Goal: Task Accomplishment & Management: Manage account settings

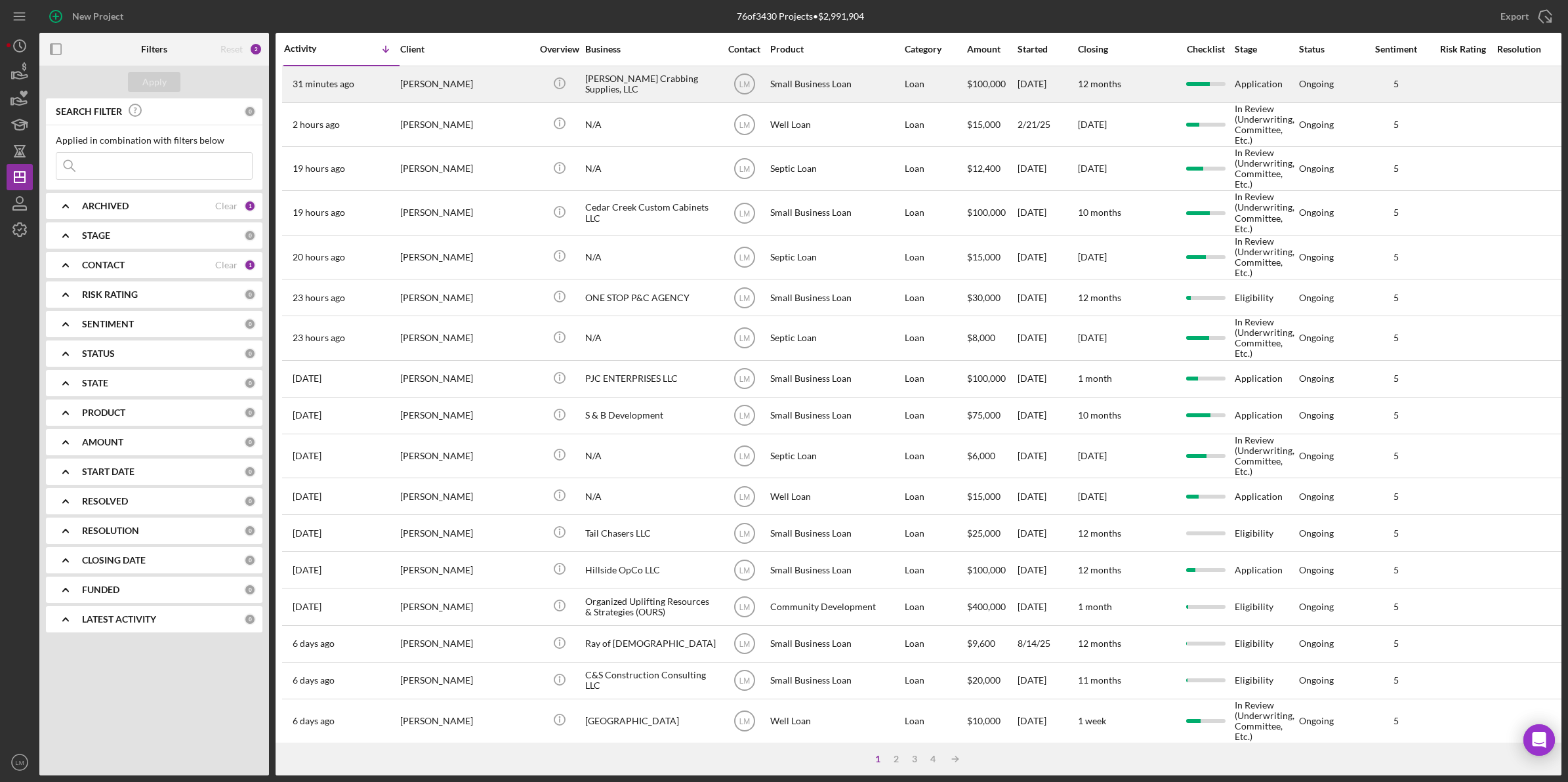
click at [477, 88] on div "[PERSON_NAME]" at bounding box center [466, 84] width 131 height 35
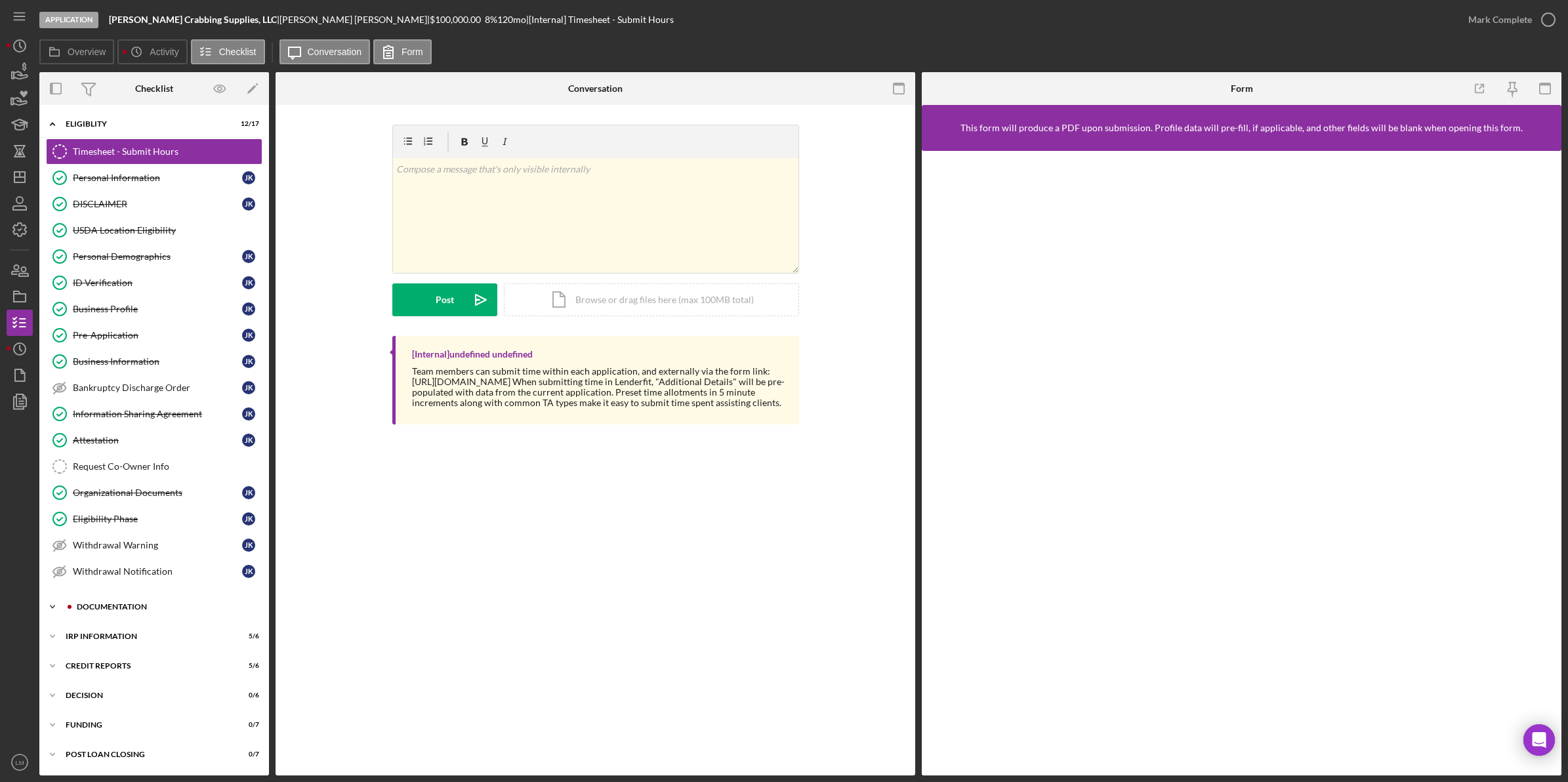
click at [128, 599] on div "Icon/Expander Eligiblity 12 / 17 Timesheet - Submit Hours Timesheet - Submit Ho…" at bounding box center [154, 440] width 229 height 657
click at [126, 611] on div "Documentation" at bounding box center [164, 607] width 176 height 8
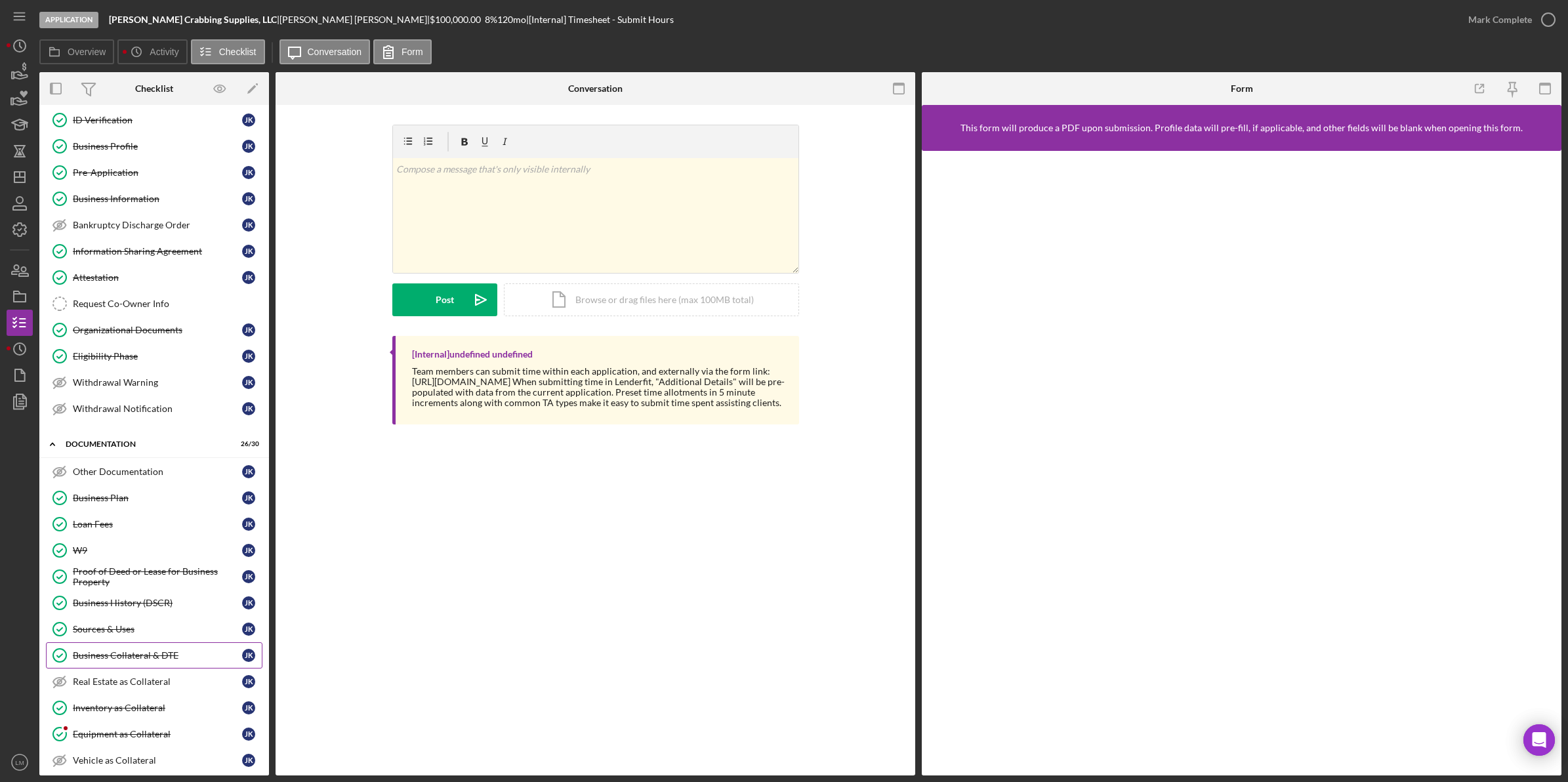
scroll to position [164, 0]
click at [162, 738] on div "Equipment as Collateral" at bounding box center [157, 733] width 169 height 11
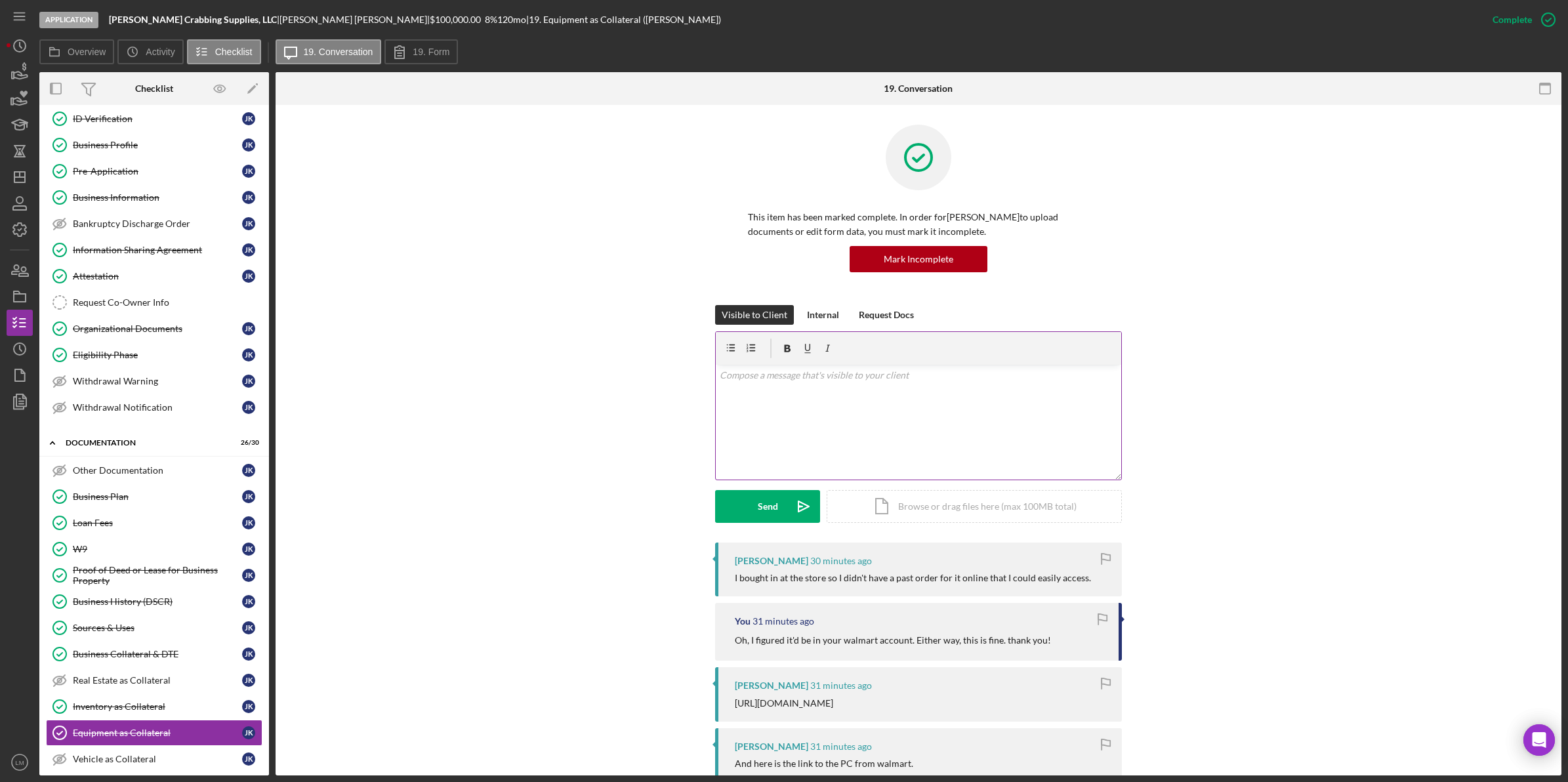
click at [825, 431] on div "v Color teal Color pink Remove color Add row above Add row below Add column bef…" at bounding box center [918, 422] width 405 height 115
click at [775, 504] on button "Send Icon/icon-invite-send" at bounding box center [767, 506] width 105 height 33
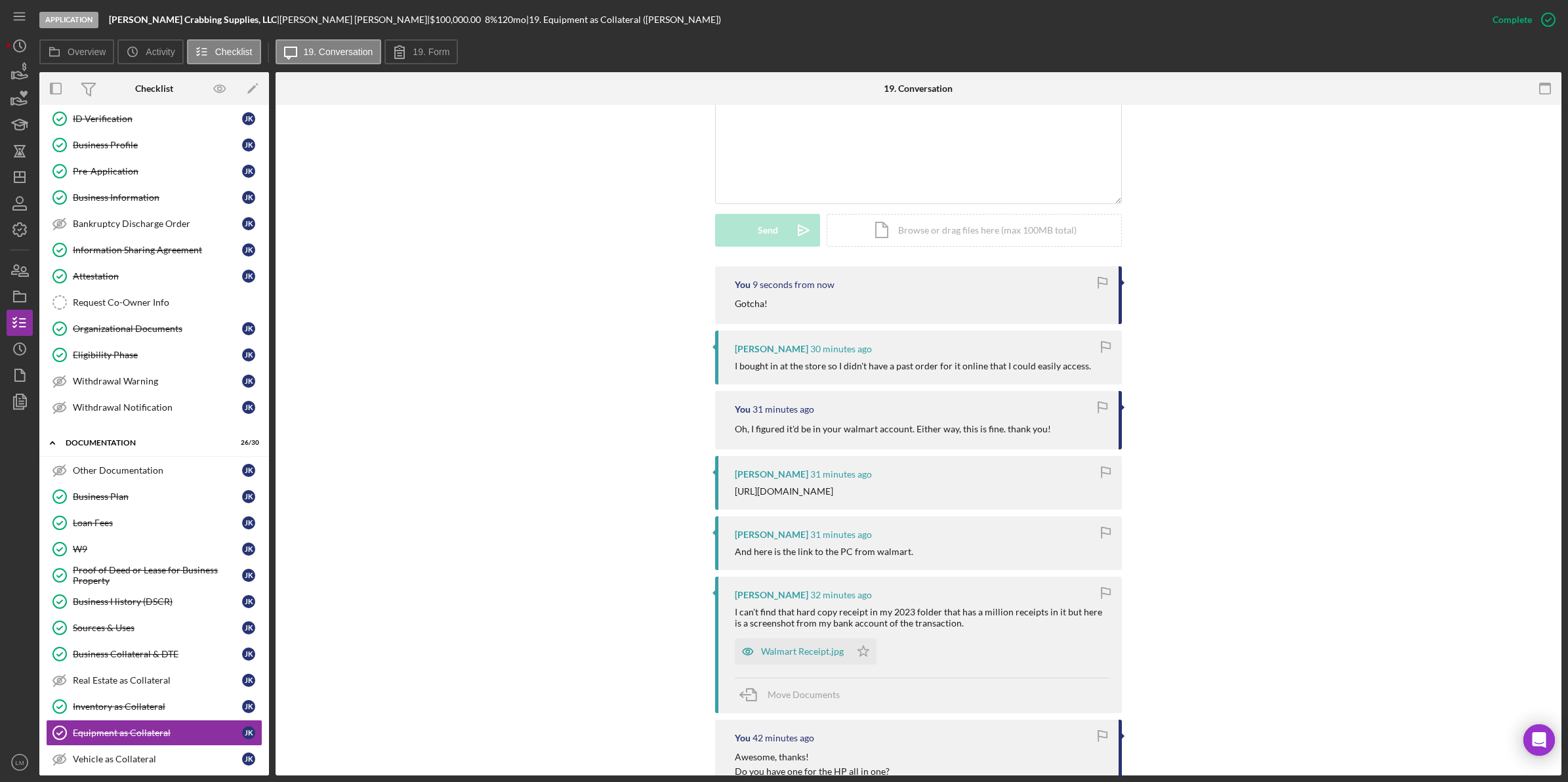
scroll to position [328, 0]
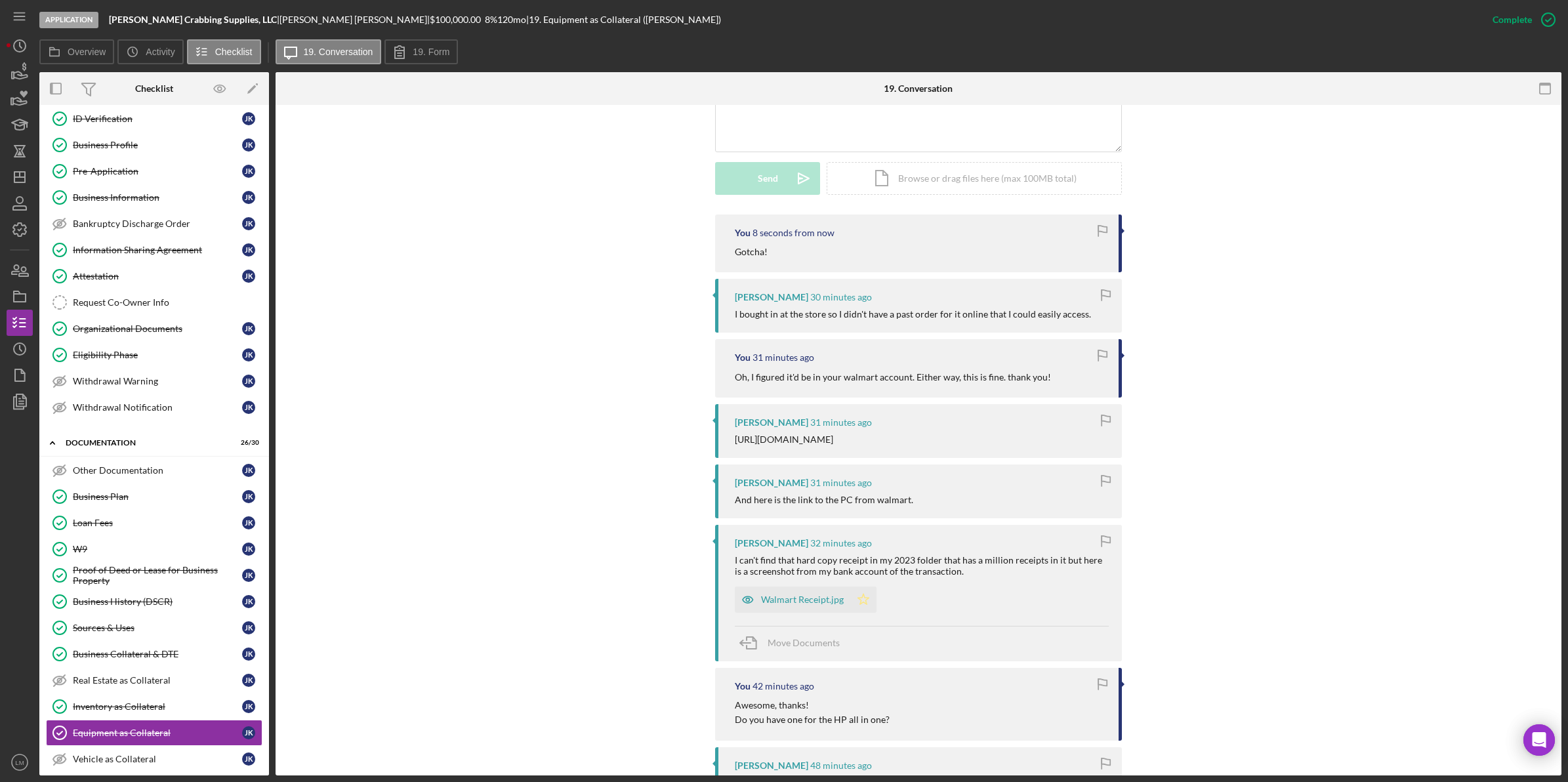
click at [851, 612] on icon "Icon/Star" at bounding box center [863, 600] width 26 height 26
click at [774, 605] on div "Walmart Receipt.jpg" at bounding box center [803, 600] width 83 height 11
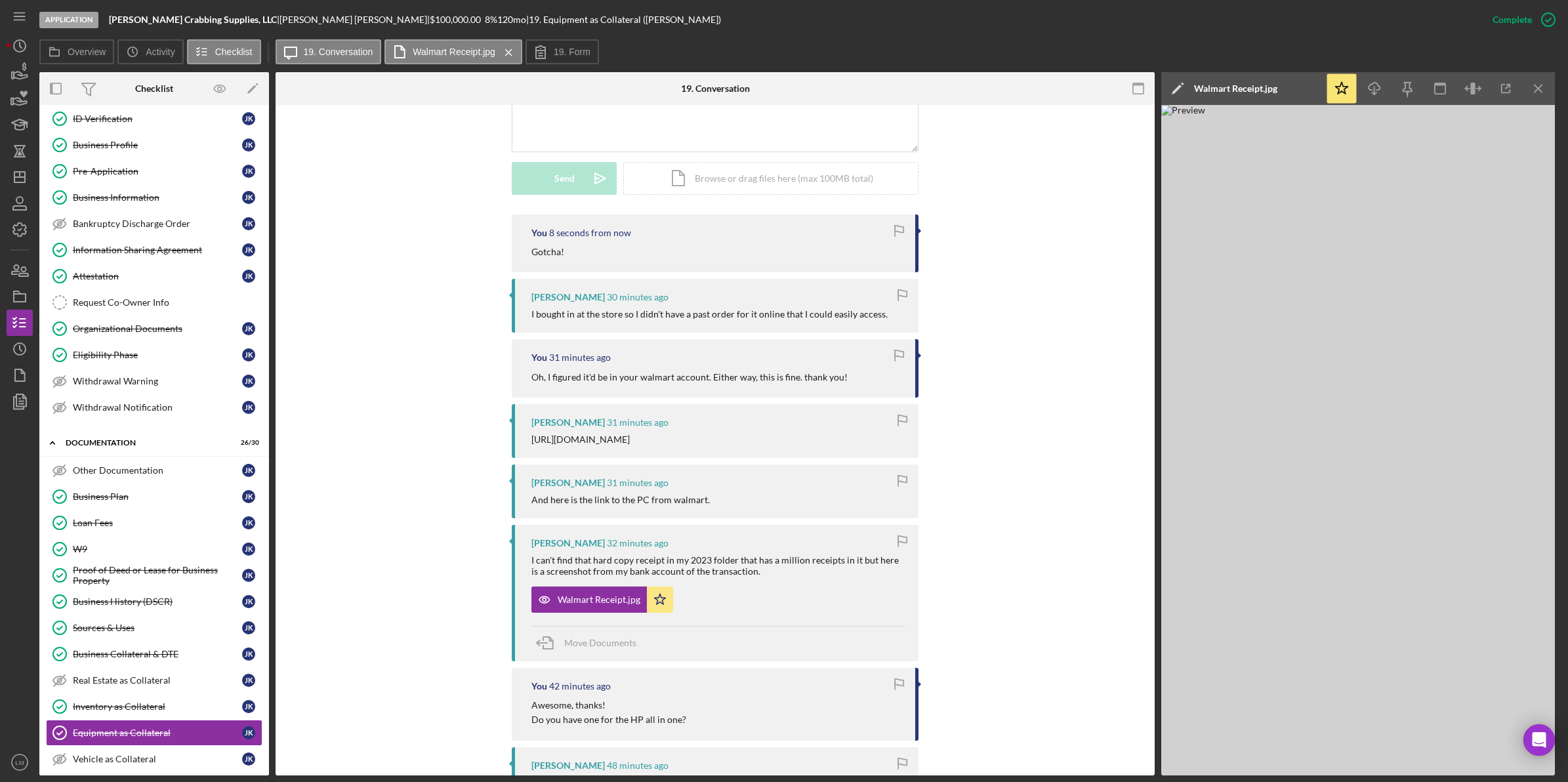
click at [1253, 87] on div "Walmart Receipt.jpg" at bounding box center [1235, 88] width 83 height 11
click at [1257, 94] on input "[PERSON_NAME] Crabbing Supplies, LLC Equipment as Collateral 20250820" at bounding box center [1306, 88] width 284 height 26
type input "Walmart Receipt for HP All In One"
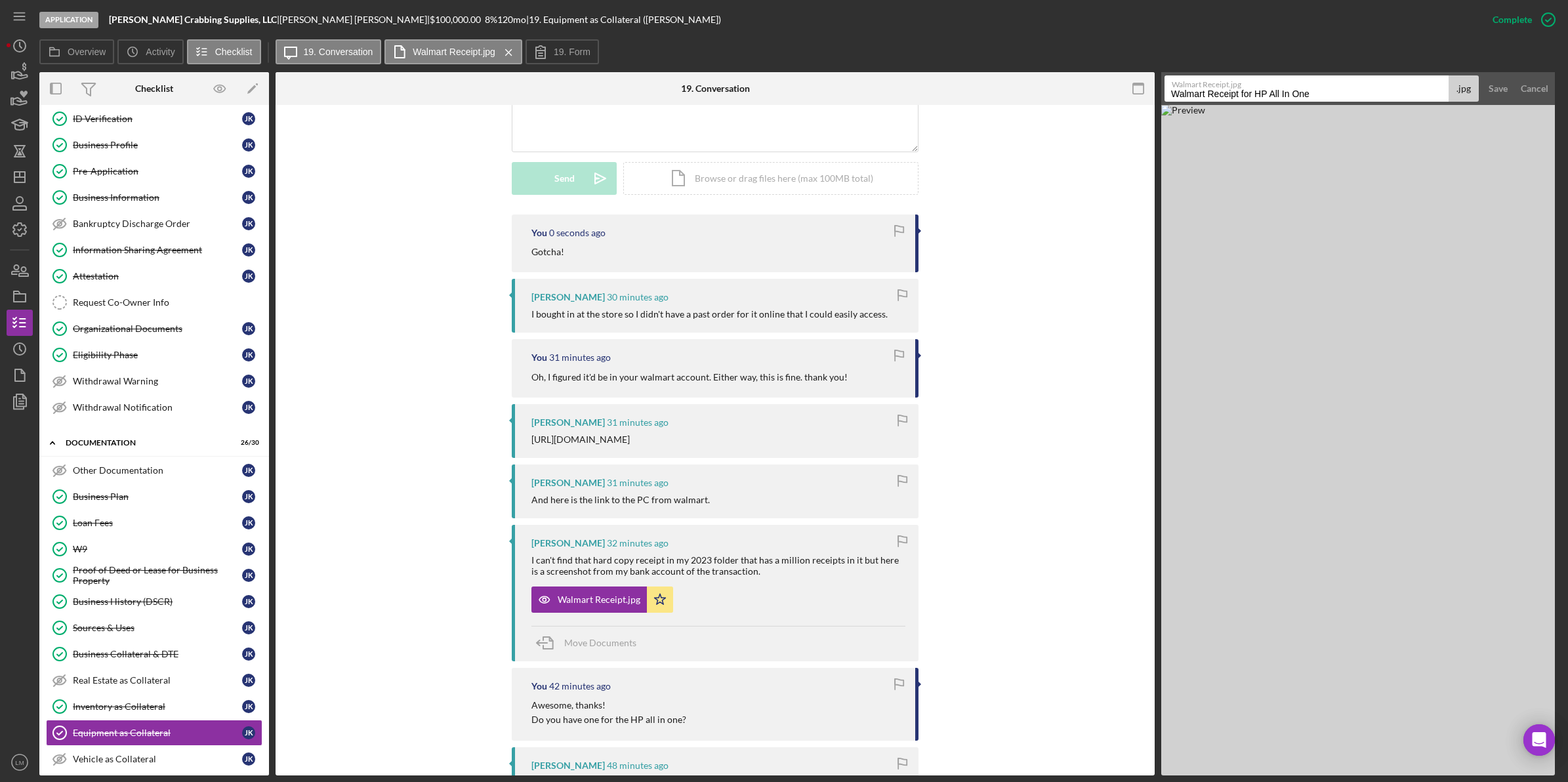
click at [1482, 75] on button "Save" at bounding box center [1498, 88] width 32 height 26
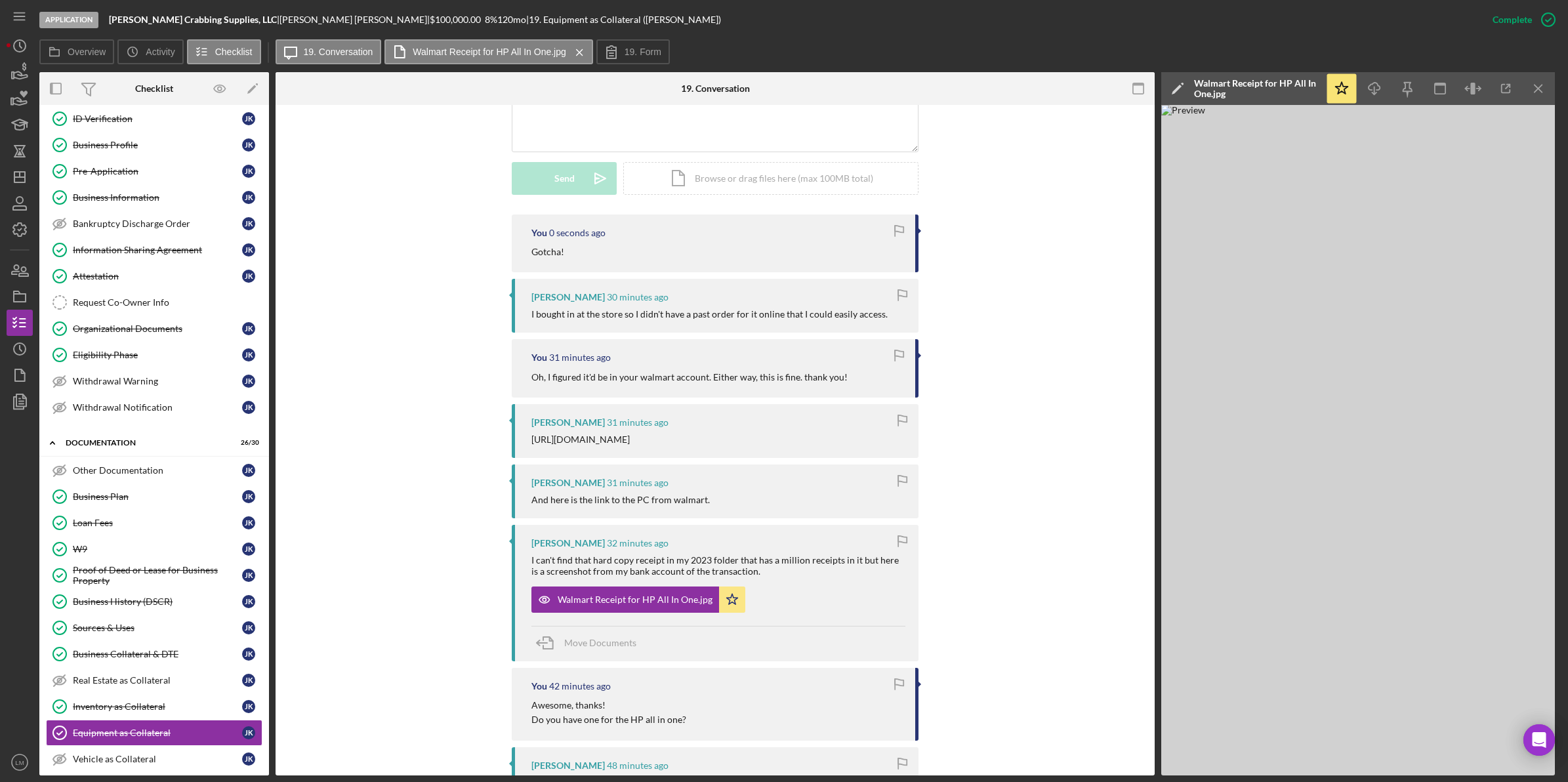
click at [784, 576] on div "I can't find that hard copy receipt in my 2023 folder that has a million receip…" at bounding box center [718, 565] width 374 height 21
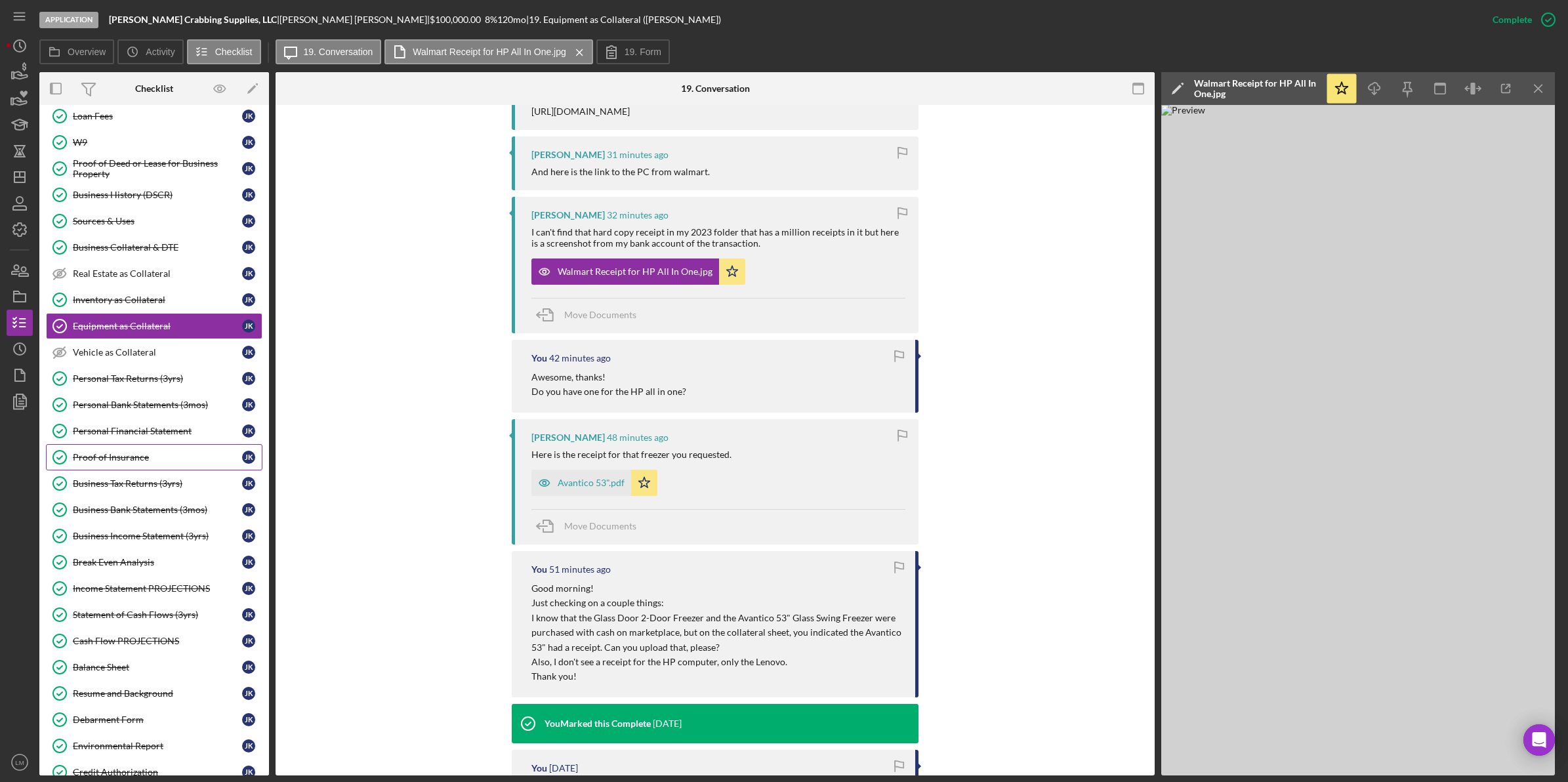
scroll to position [574, 0]
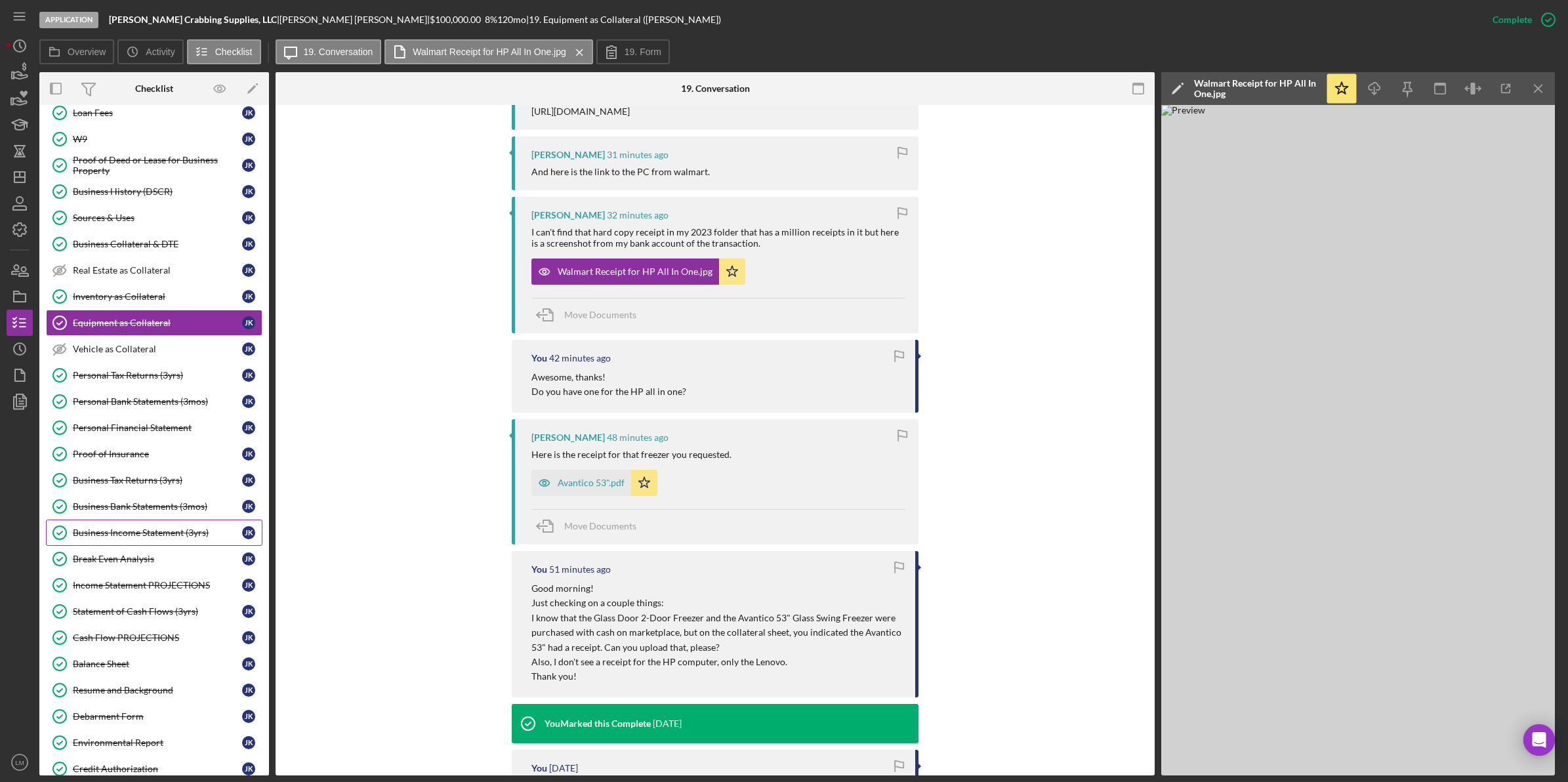
click at [166, 538] on div "Business Income Statement (3yrs)" at bounding box center [157, 533] width 169 height 11
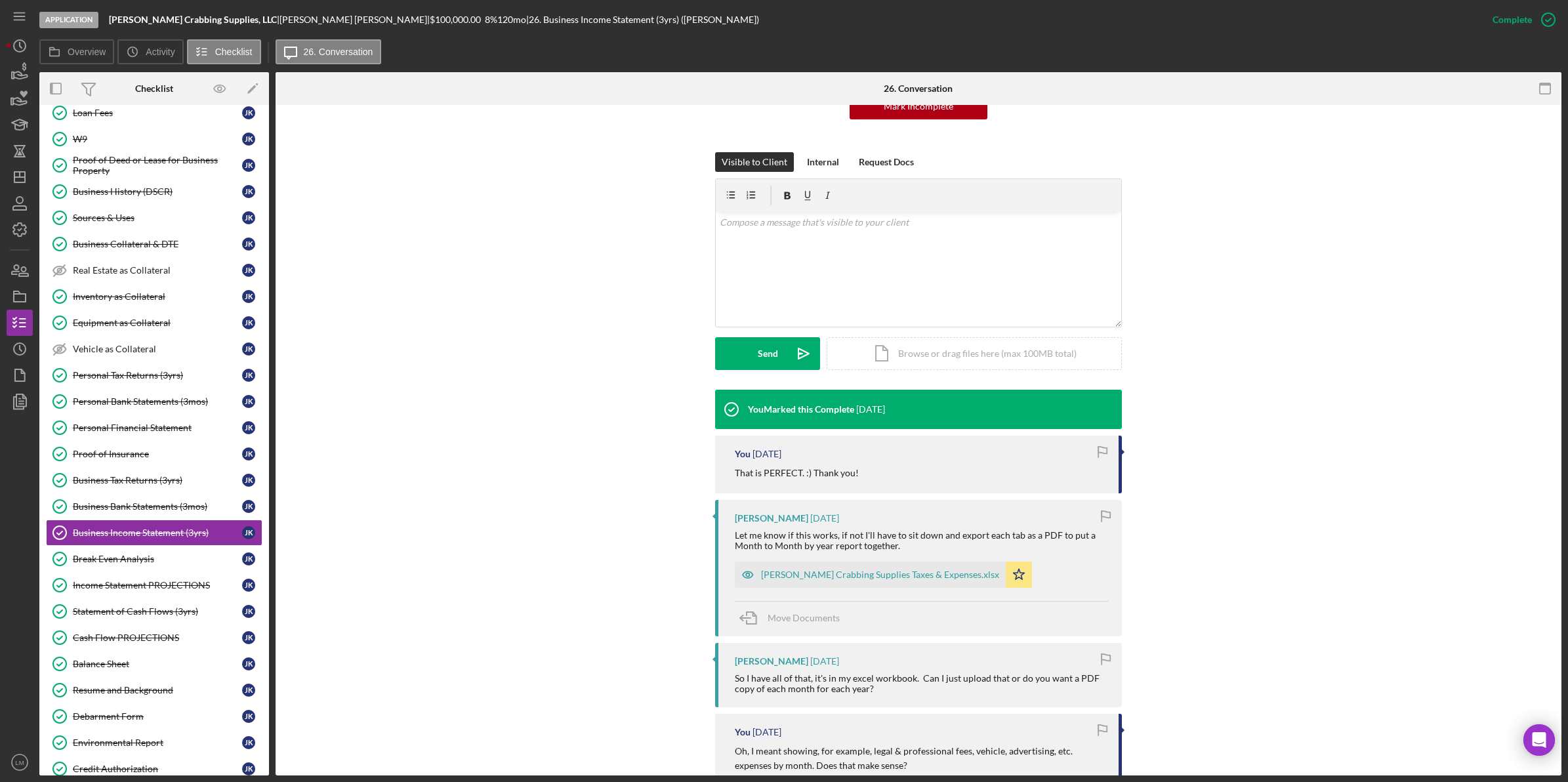
scroll to position [164, 0]
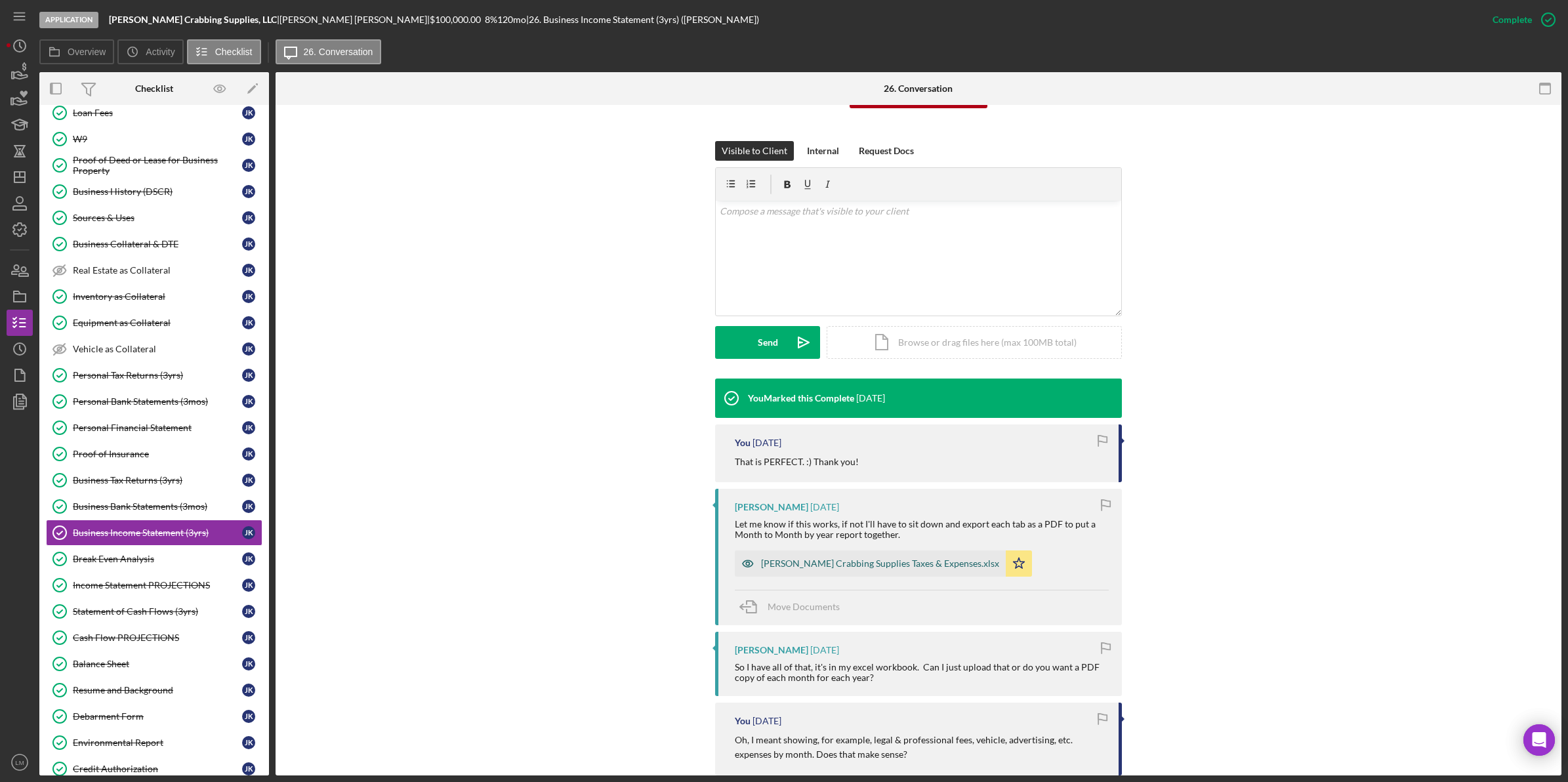
click at [862, 558] on div "[PERSON_NAME] Crabbing Supplies Taxes & Expenses.xlsx" at bounding box center [870, 563] width 271 height 26
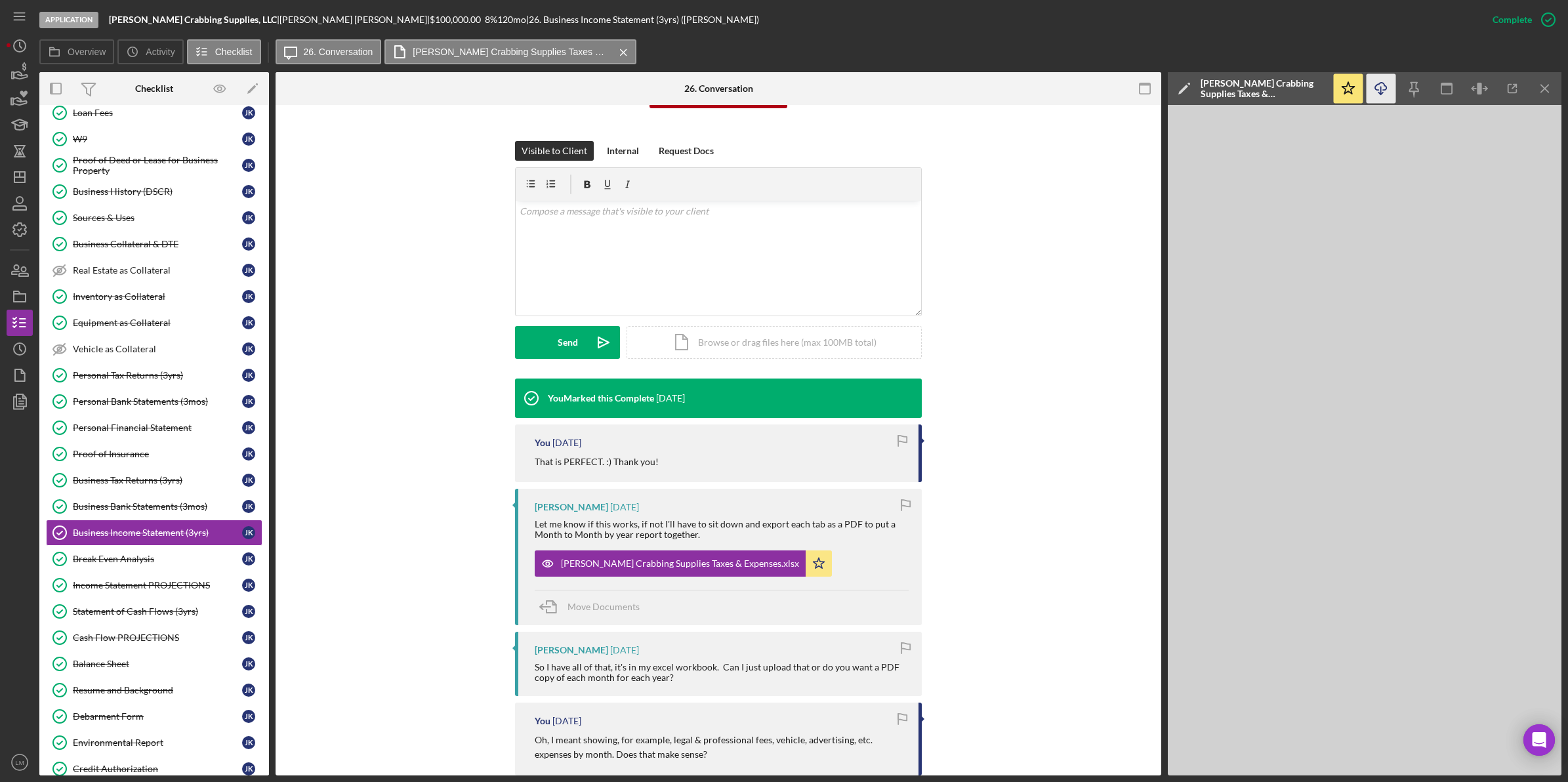
click at [1374, 90] on icon "Icon/Download" at bounding box center [1381, 88] width 29 height 29
